Goal: Transaction & Acquisition: Purchase product/service

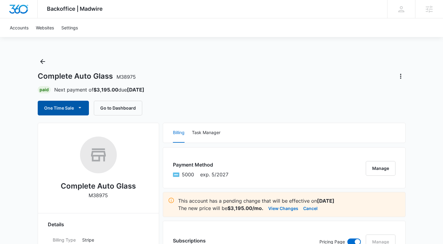
click at [61, 107] on button "One Time Sale" at bounding box center [63, 108] width 51 height 15
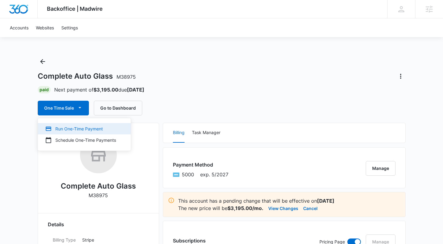
click at [74, 131] on div "Run One-Time Payment" at bounding box center [80, 129] width 71 height 6
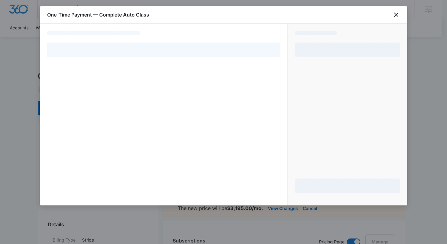
select select "card_1NxEp2A4n8RTgNjUBlw54WGq"
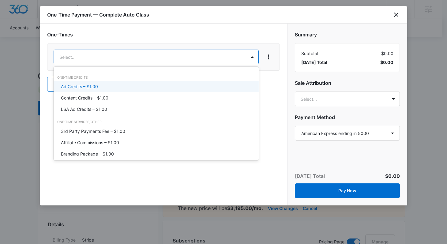
click at [114, 89] on div "Ad Credits – $1.00" at bounding box center [155, 86] width 189 height 6
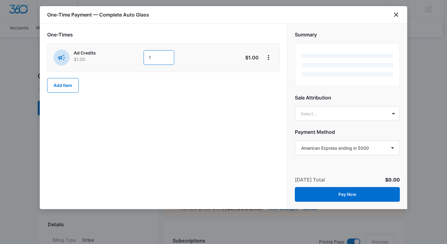
click at [149, 61] on input "1" at bounding box center [159, 57] width 31 height 15
click at [155, 59] on input "1" at bounding box center [159, 57] width 31 height 15
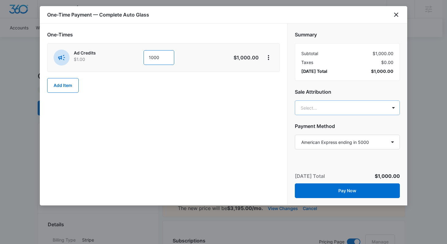
type input "1000"
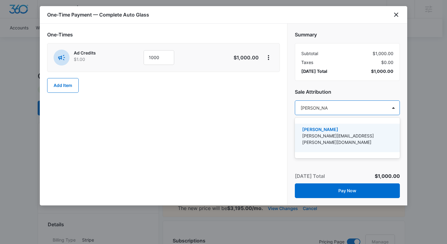
type input "[PERSON_NAME]"
click at [347, 135] on p "[PERSON_NAME][EMAIL_ADDRESS][PERSON_NAME][DOMAIN_NAME]" at bounding box center [347, 139] width 89 height 13
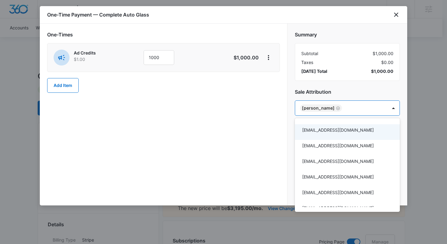
click at [252, 135] on div at bounding box center [223, 122] width 447 height 244
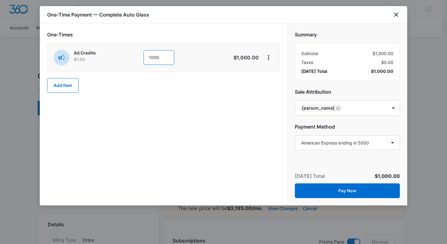
click at [151, 59] on input "1000" at bounding box center [159, 57] width 31 height 15
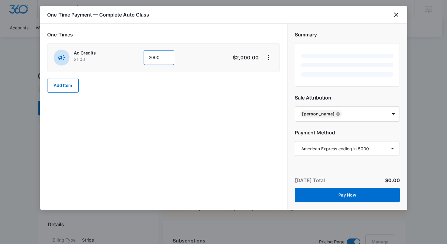
type input "2000"
drag, startPoint x: 209, startPoint y: 101, endPoint x: 255, endPoint y: 108, distance: 46.1
click at [209, 101] on div "One-Times Ad Credits $1.00 2000 $2,000.00 Add Item" at bounding box center [164, 117] width 248 height 186
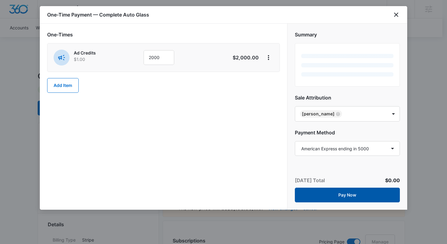
drag, startPoint x: 333, startPoint y: 192, endPoint x: 329, endPoint y: 191, distance: 4.0
click at [333, 191] on button "Pay Now" at bounding box center [347, 195] width 105 height 15
